Goal: Book appointment/travel/reservation

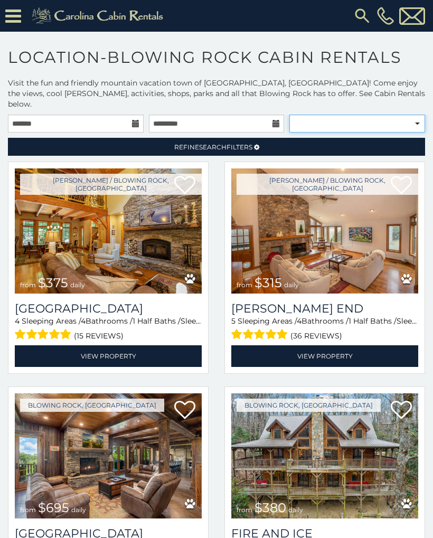
click at [370, 115] on select "**********" at bounding box center [358, 124] width 136 height 18
select select "**********"
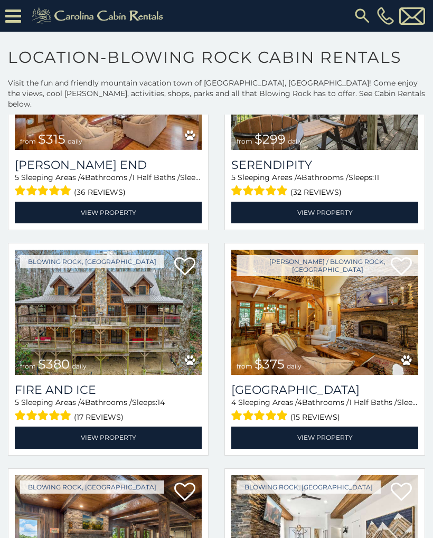
click at [16, 17] on icon at bounding box center [13, 16] width 16 height 18
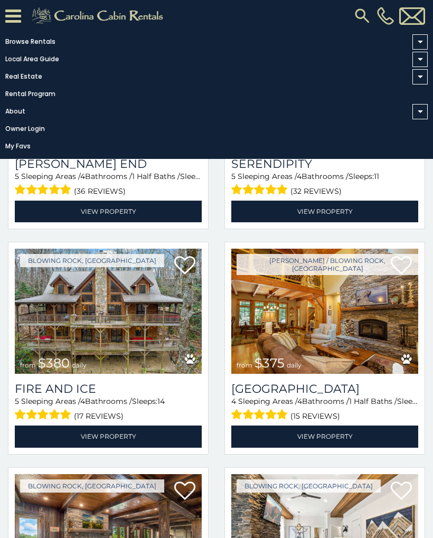
click at [421, 42] on span at bounding box center [420, 42] width 5 height 3
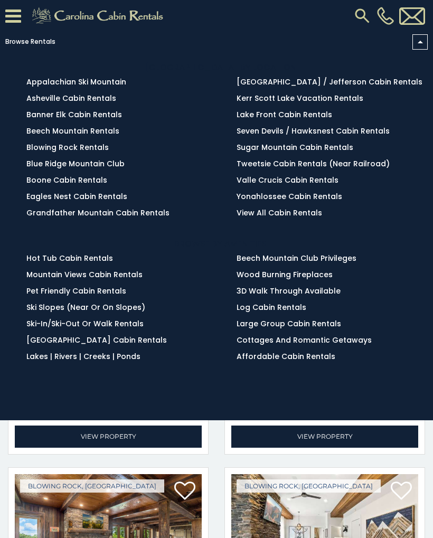
click at [416, 46] on span at bounding box center [420, 41] width 15 height 15
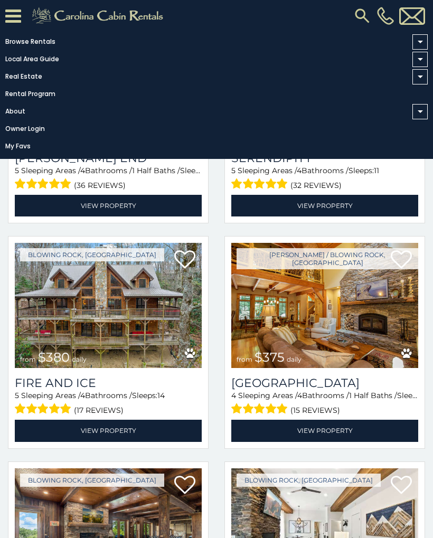
scroll to position [140, 0]
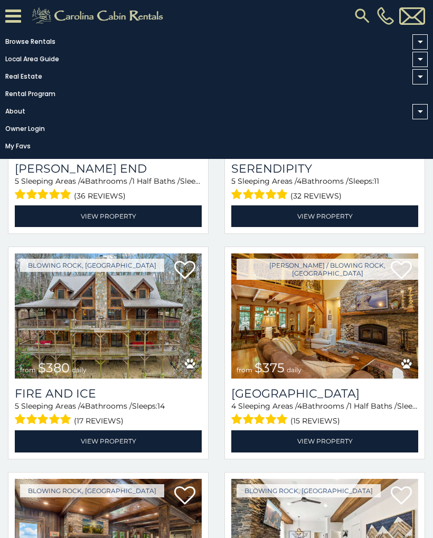
click at [53, 320] on img at bounding box center [108, 316] width 187 height 125
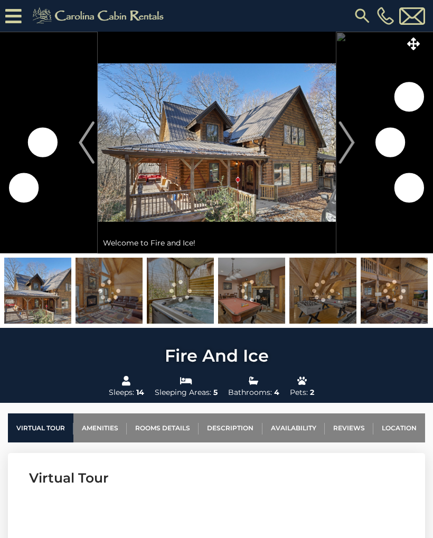
click at [342, 151] on img "Next" at bounding box center [347, 143] width 16 height 42
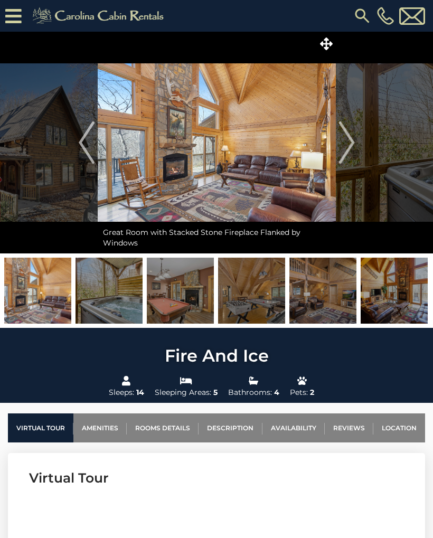
click at [347, 162] on img "Next" at bounding box center [347, 143] width 16 height 42
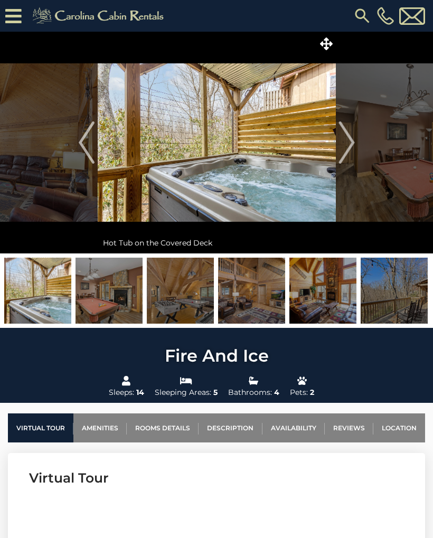
click at [347, 165] on button "Next" at bounding box center [347, 143] width 22 height 222
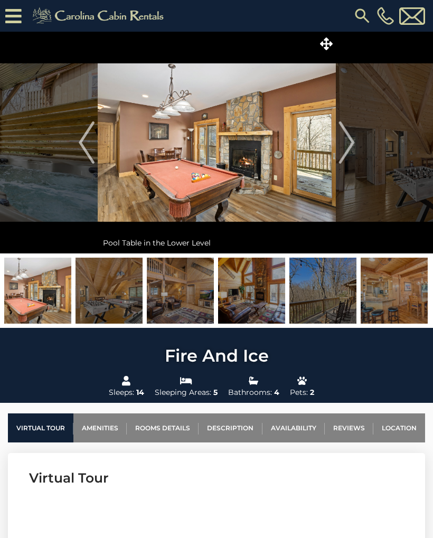
click at [343, 162] on img "Next" at bounding box center [347, 143] width 16 height 42
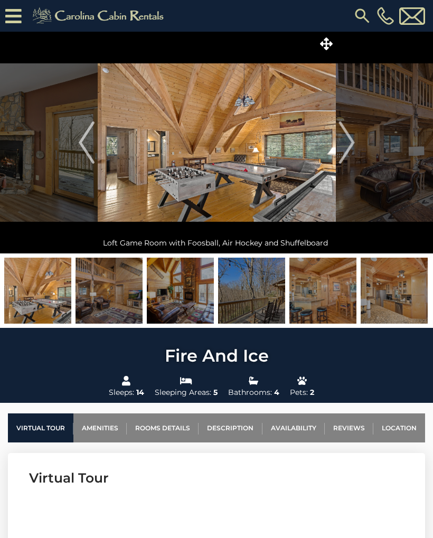
click at [350, 160] on img "Next" at bounding box center [347, 143] width 16 height 42
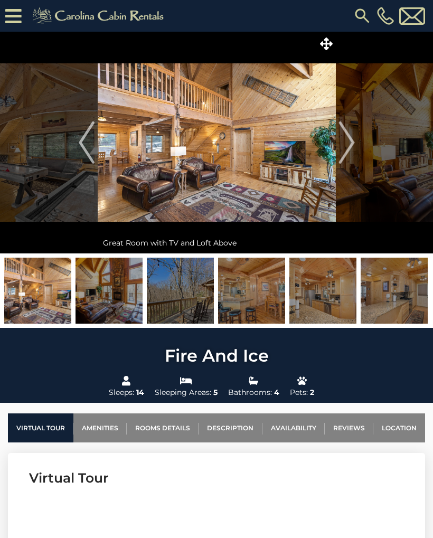
click at [350, 160] on img "Next" at bounding box center [347, 143] width 16 height 42
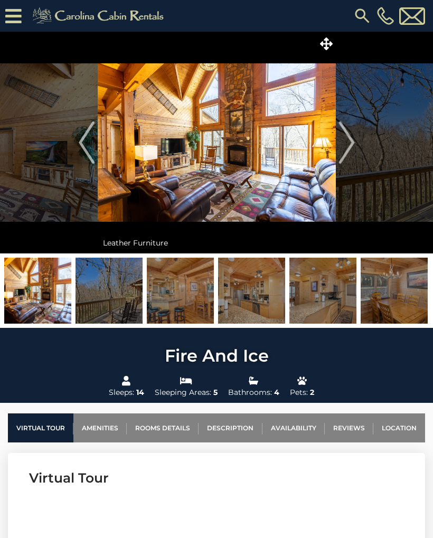
click at [351, 160] on img "Next" at bounding box center [347, 143] width 16 height 42
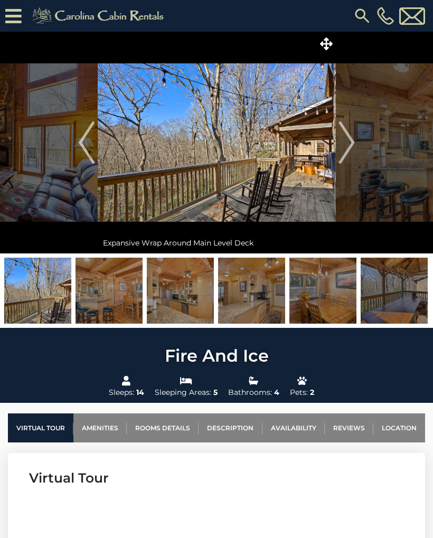
click at [347, 162] on img "Next" at bounding box center [347, 143] width 16 height 42
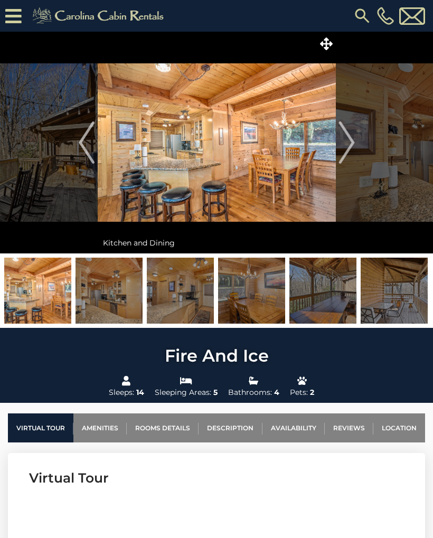
click at [346, 162] on img "Next" at bounding box center [347, 143] width 16 height 42
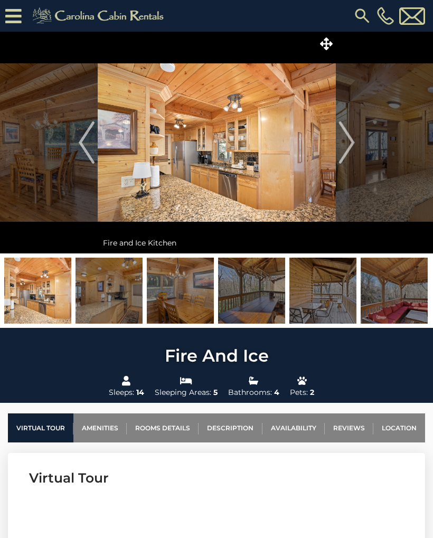
click at [348, 161] on img "Next" at bounding box center [347, 143] width 16 height 42
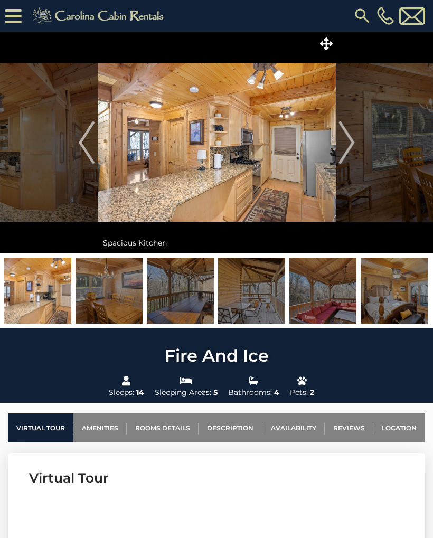
click at [349, 161] on img "Next" at bounding box center [347, 143] width 16 height 42
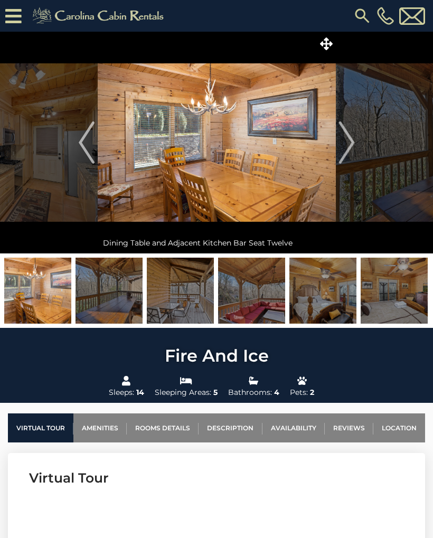
click at [348, 161] on img "Next" at bounding box center [347, 143] width 16 height 42
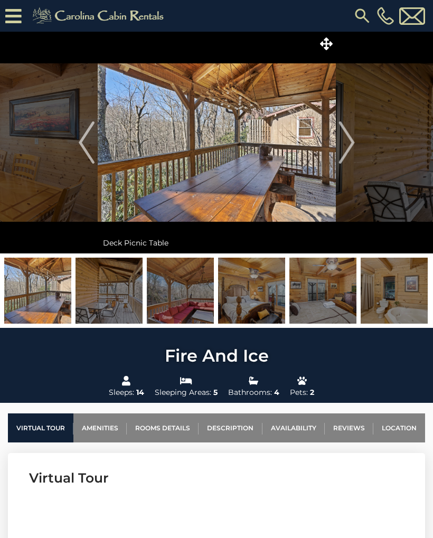
click at [351, 160] on img "Next" at bounding box center [347, 143] width 16 height 42
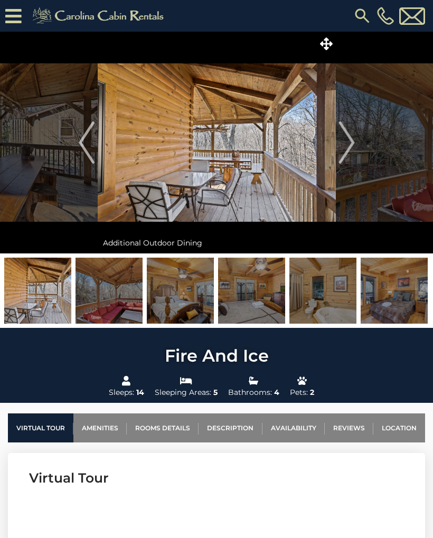
click at [351, 159] on img "Next" at bounding box center [347, 143] width 16 height 42
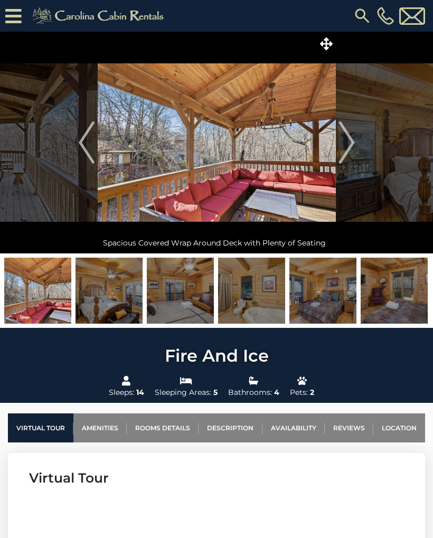
click at [351, 159] on img "Next" at bounding box center [347, 143] width 16 height 42
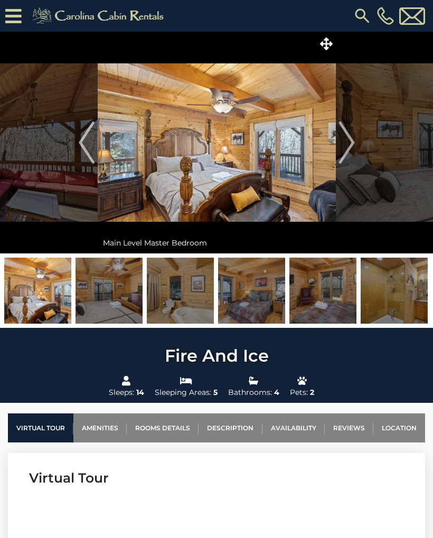
click at [94, 148] on img "Previous" at bounding box center [87, 143] width 16 height 42
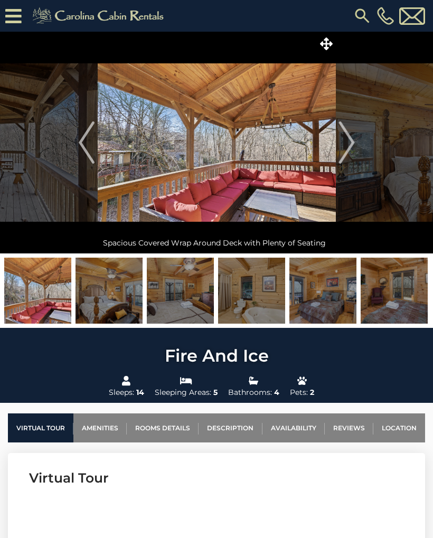
click at [347, 163] on img "Next" at bounding box center [347, 143] width 16 height 42
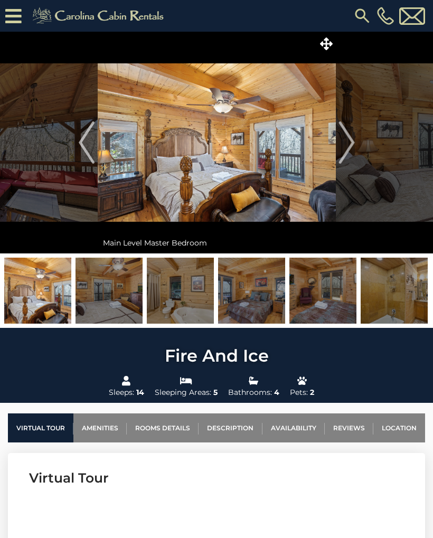
click at [353, 162] on img "Next" at bounding box center [347, 143] width 16 height 42
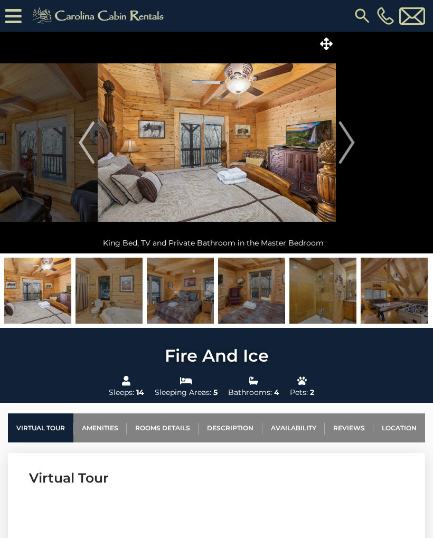
click at [349, 163] on img "Next" at bounding box center [347, 143] width 16 height 42
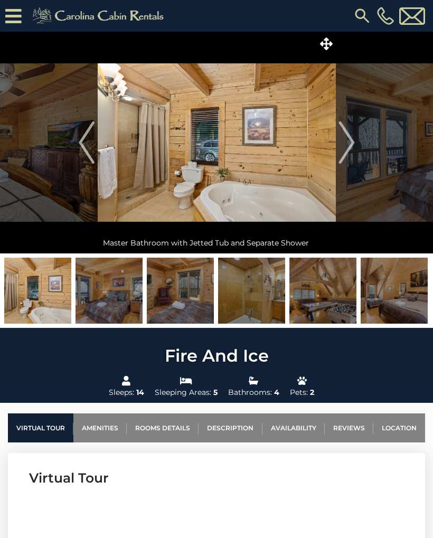
click at [351, 163] on img "Next" at bounding box center [347, 143] width 16 height 42
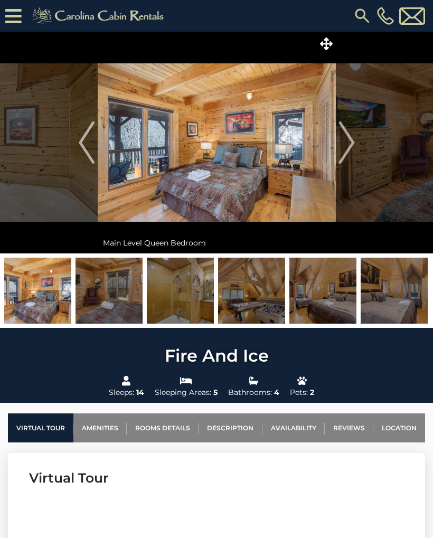
click at [352, 162] on img "Next" at bounding box center [347, 143] width 16 height 42
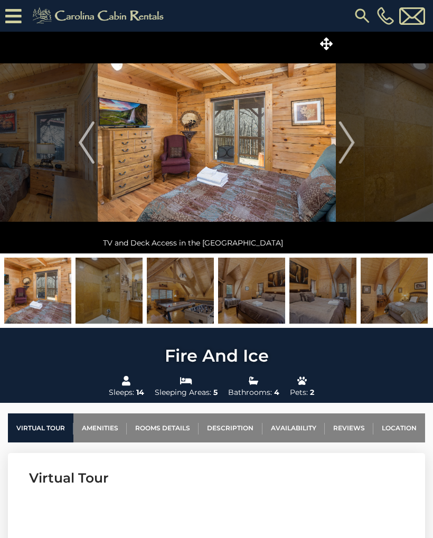
click at [349, 163] on img "Next" at bounding box center [347, 143] width 16 height 42
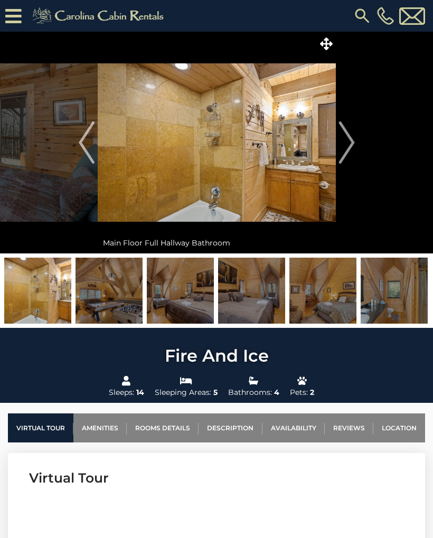
click at [347, 164] on button "Next" at bounding box center [347, 143] width 22 height 222
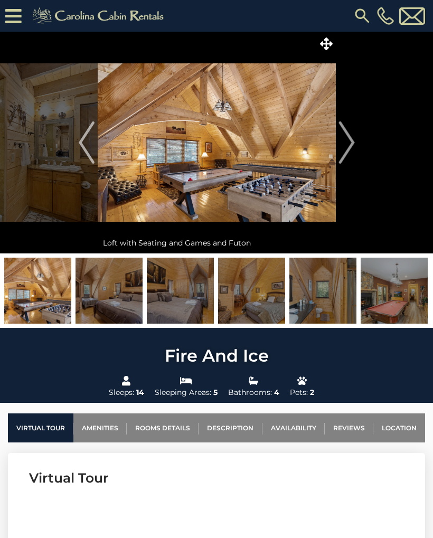
click at [352, 162] on img "Next" at bounding box center [347, 143] width 16 height 42
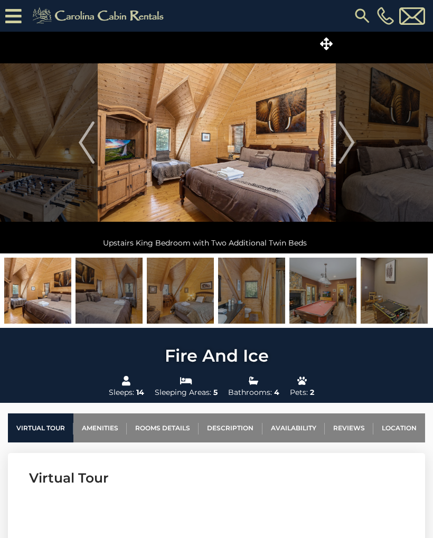
click at [352, 162] on img "Next" at bounding box center [347, 143] width 16 height 42
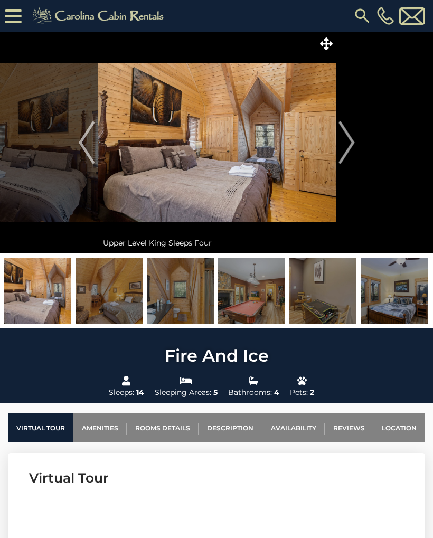
click at [352, 162] on img "Next" at bounding box center [347, 143] width 16 height 42
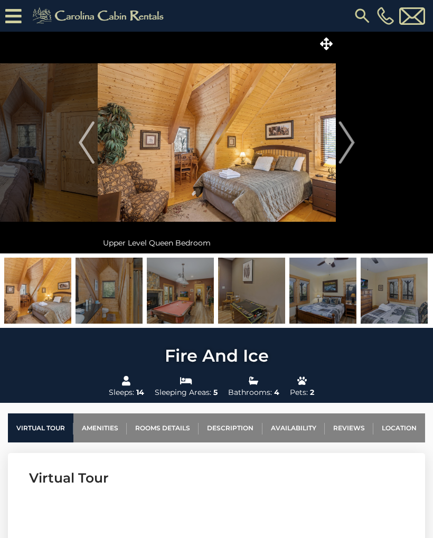
click at [352, 161] on img "Next" at bounding box center [347, 143] width 16 height 42
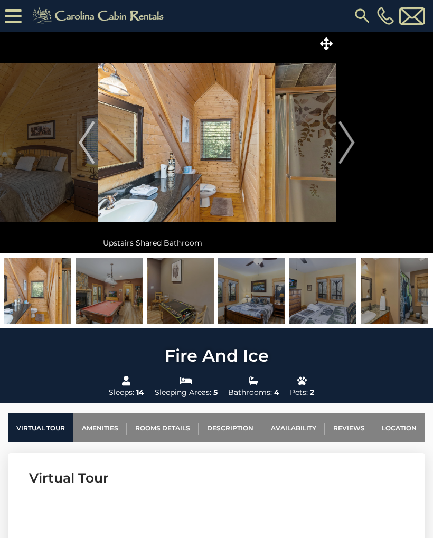
click at [354, 161] on img "Next" at bounding box center [347, 143] width 16 height 42
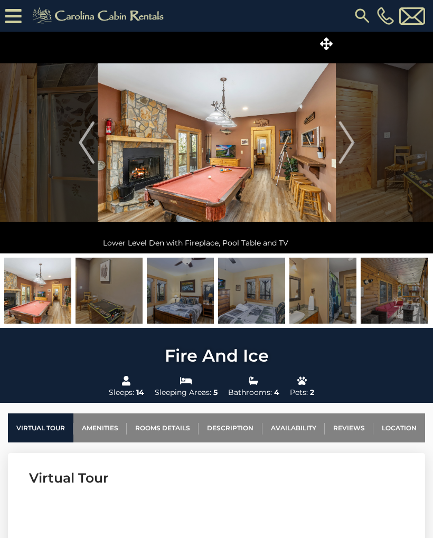
click at [355, 161] on img "Next" at bounding box center [347, 143] width 16 height 42
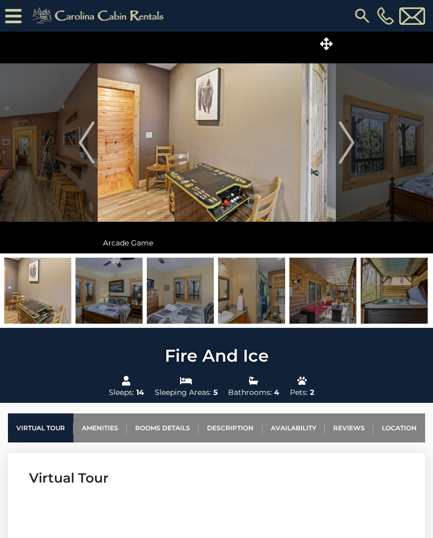
click at [355, 161] on button "Next" at bounding box center [347, 143] width 22 height 222
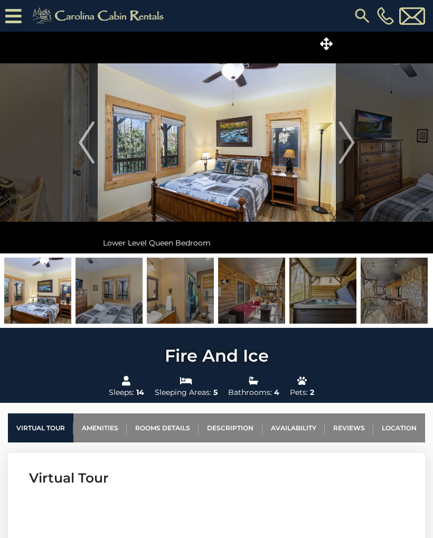
click at [355, 161] on img "Next" at bounding box center [347, 143] width 16 height 42
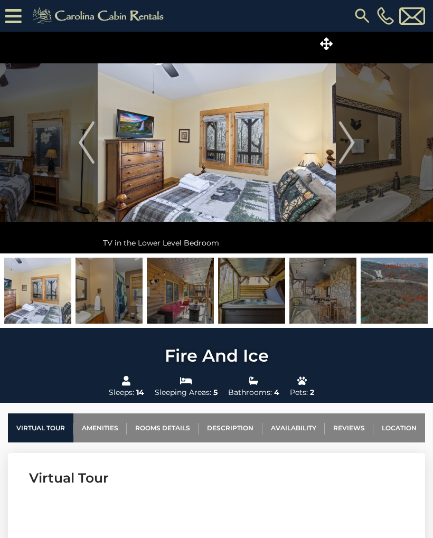
click at [350, 163] on img "Next" at bounding box center [347, 143] width 16 height 42
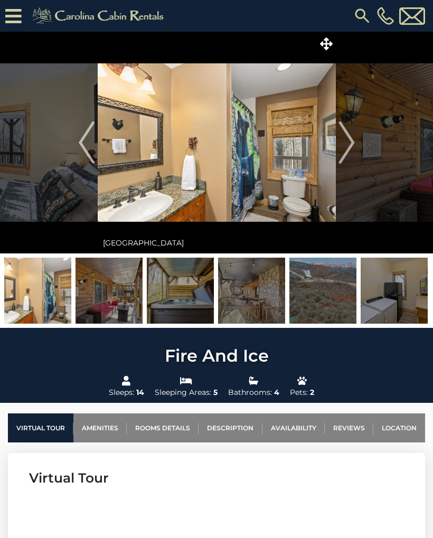
click at [354, 161] on img "Next" at bounding box center [347, 143] width 16 height 42
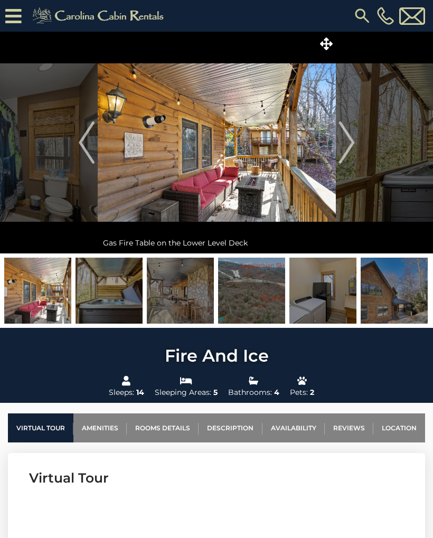
click at [356, 161] on button "Next" at bounding box center [347, 143] width 22 height 222
